Goal: Learn about a topic

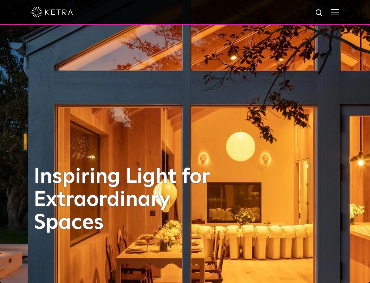
click at [338, 16] on div at bounding box center [184, 12] width 307 height 24
click at [338, 14] on img at bounding box center [335, 12] width 8 height 7
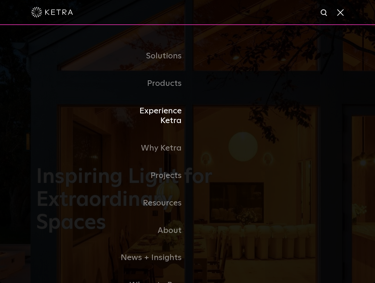
click at [165, 114] on link "Experience Ketra" at bounding box center [151, 116] width 71 height 38
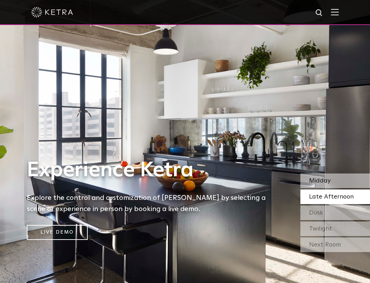
click at [336, 184] on div "Midday" at bounding box center [335, 181] width 70 height 15
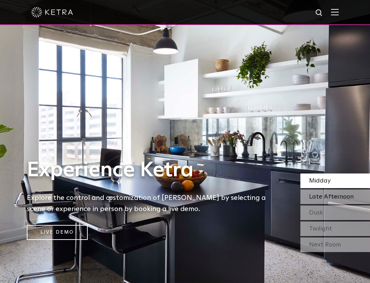
click at [340, 200] on span "Late Afternoon" at bounding box center [331, 197] width 45 height 6
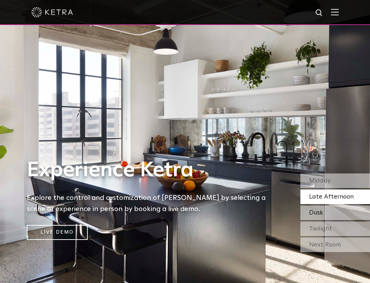
click at [335, 212] on div "Dusk" at bounding box center [335, 213] width 70 height 15
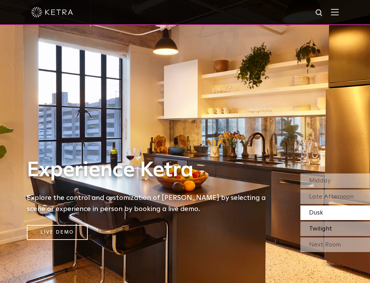
click at [334, 230] on div "Twilight" at bounding box center [335, 229] width 70 height 15
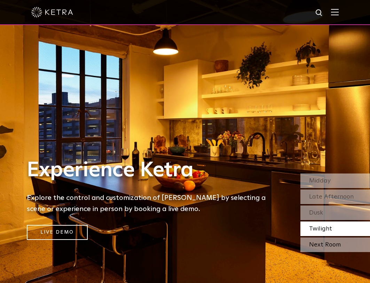
click at [338, 247] on div "Next Room" at bounding box center [335, 245] width 70 height 15
